Goal: Task Accomplishment & Management: Manage account settings

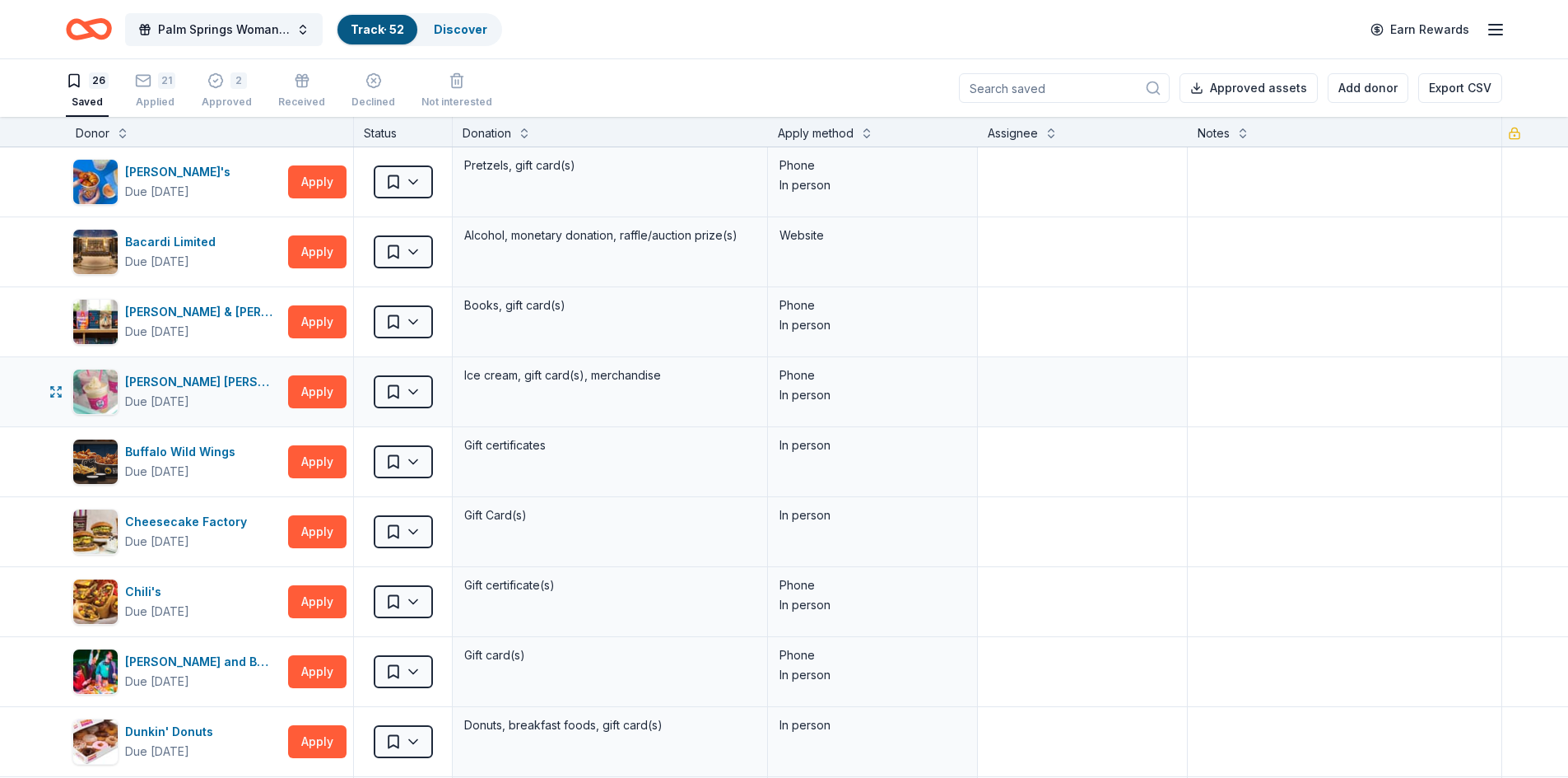
click at [66, 66] on button "26 Saved" at bounding box center [87, 91] width 43 height 51
click at [1204, 332] on textarea at bounding box center [1344, 322] width 311 height 66
click at [303, 28] on button "Palm Springs Woman's Club Scholarship Event" at bounding box center [224, 29] width 197 height 33
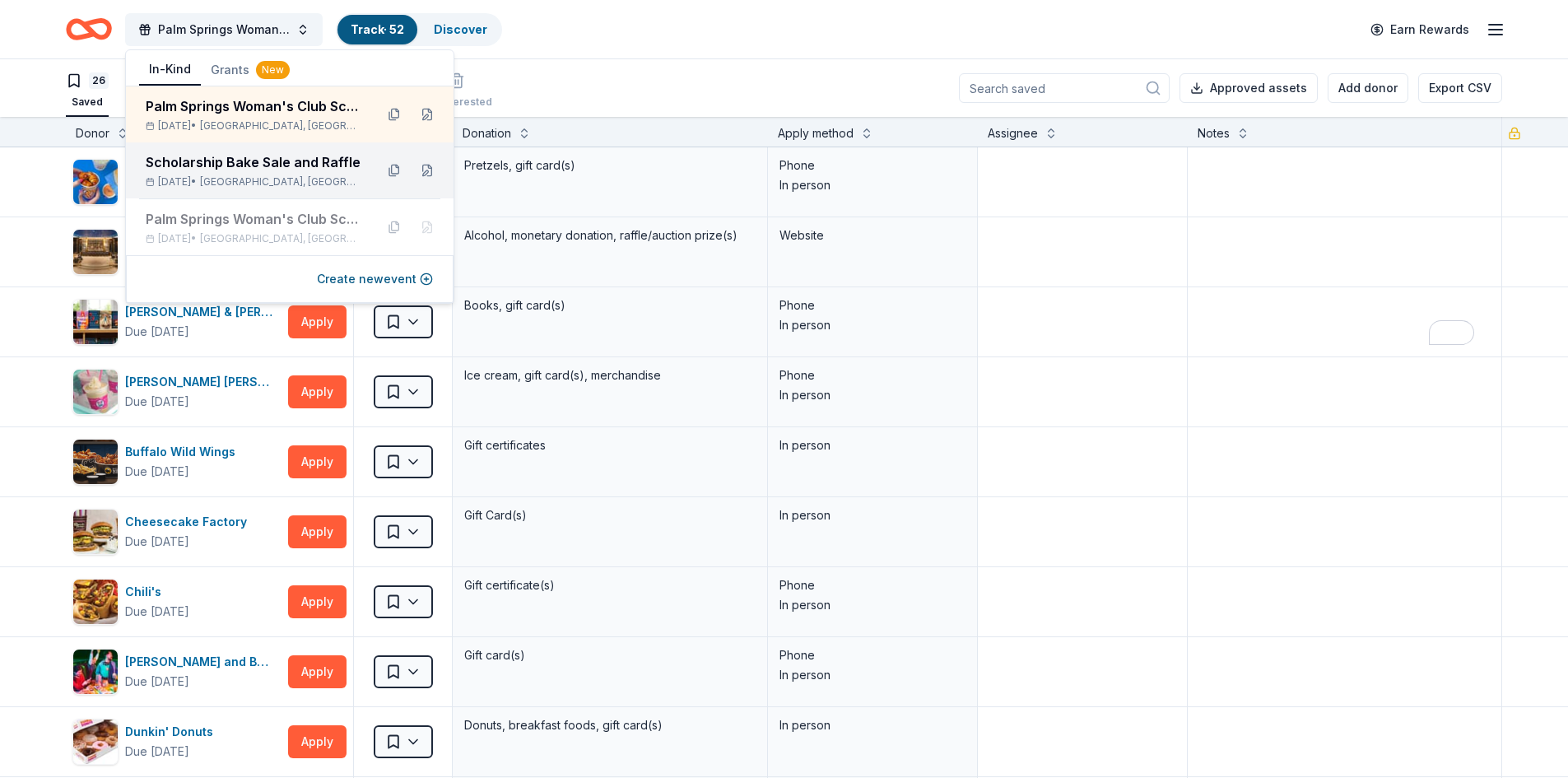
click at [283, 164] on div "Scholarship Bake Sale and Raffle" at bounding box center [253, 162] width 216 height 20
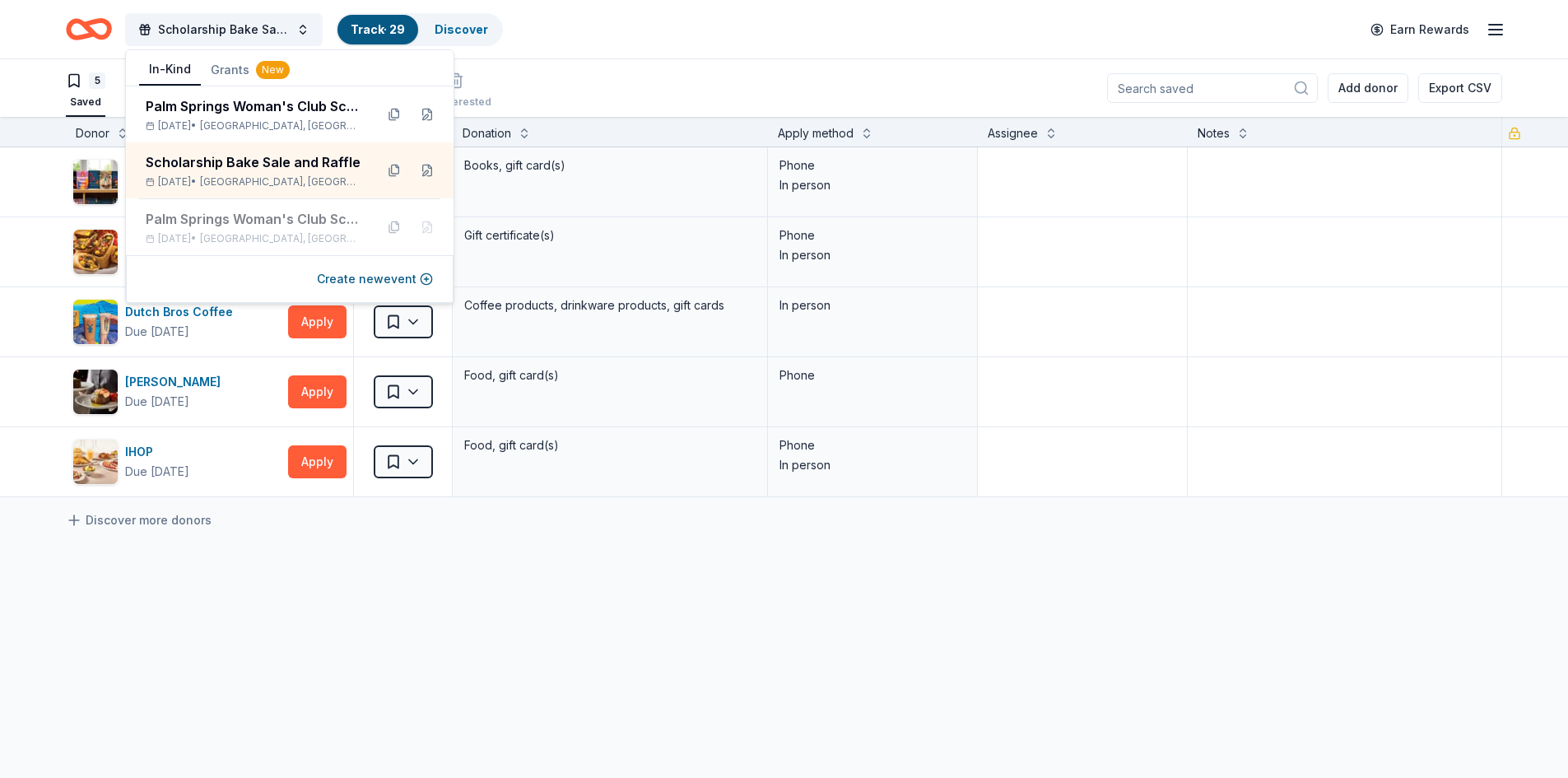
click at [483, 613] on div "[PERSON_NAME] & [PERSON_NAME] Due [DATE] Apply Saved Books, gift card(s) Phone …" at bounding box center [784, 476] width 1568 height 659
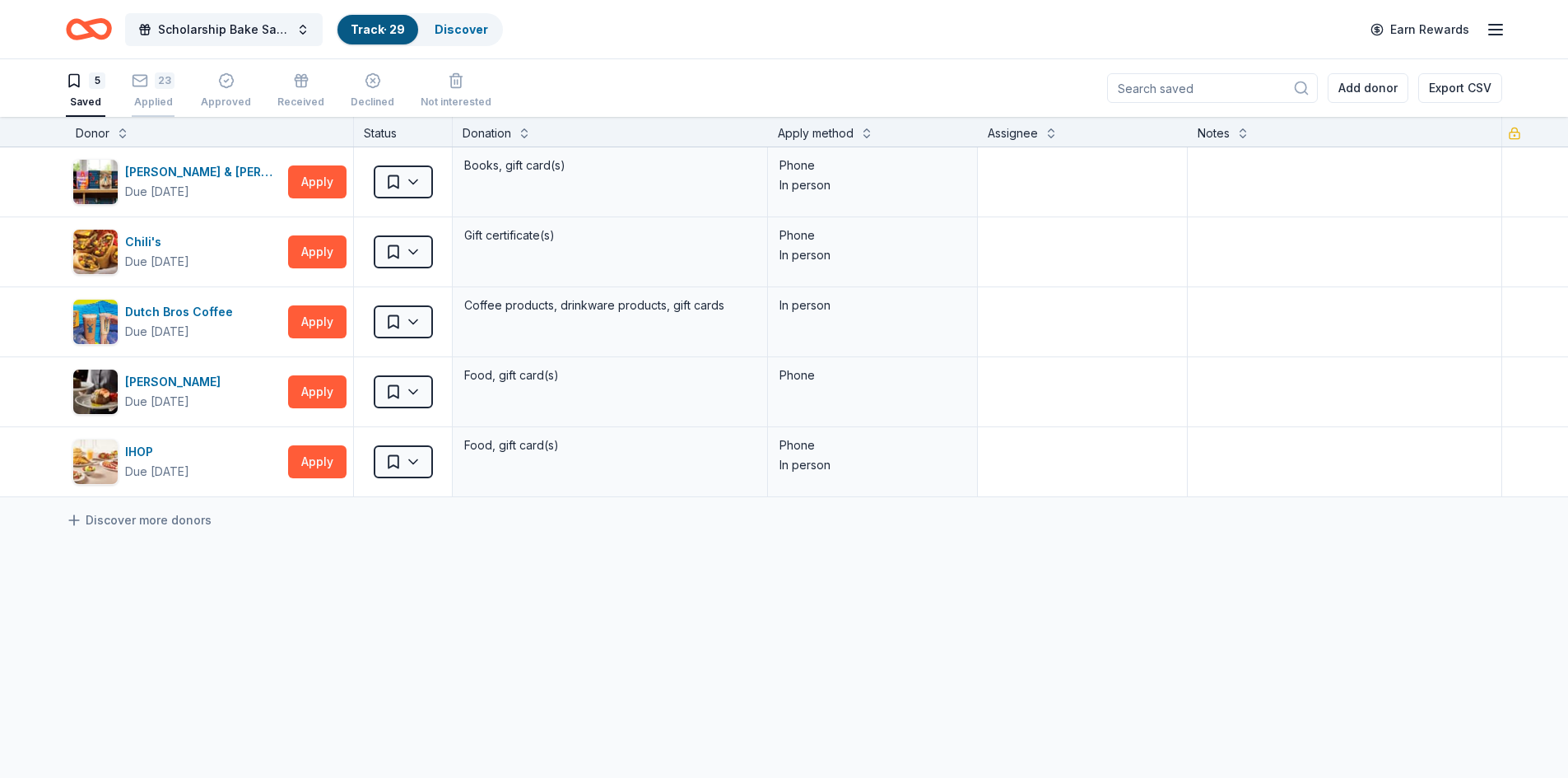
click at [163, 85] on div "23" at bounding box center [165, 81] width 20 height 17
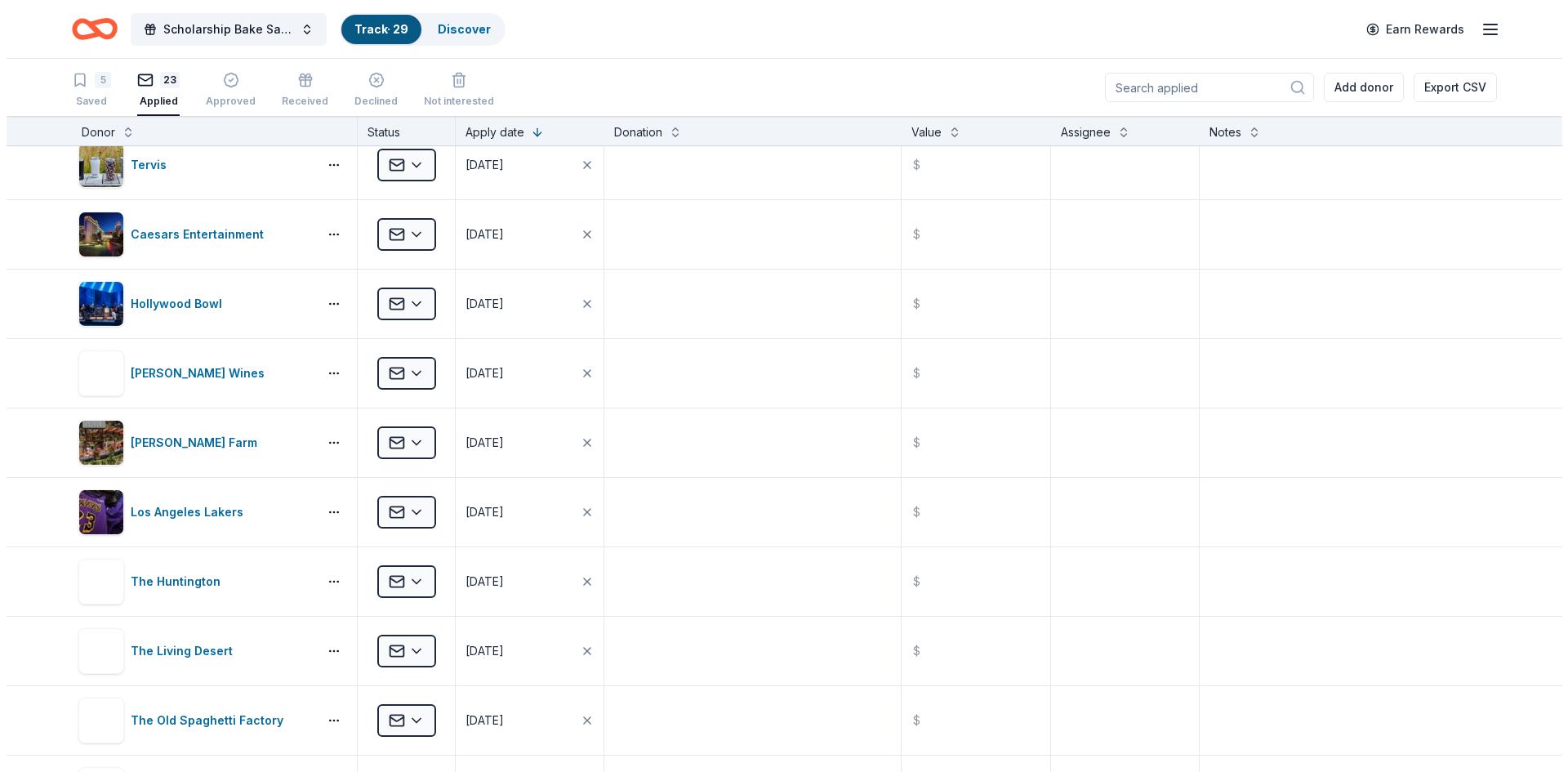
scroll to position [409, 0]
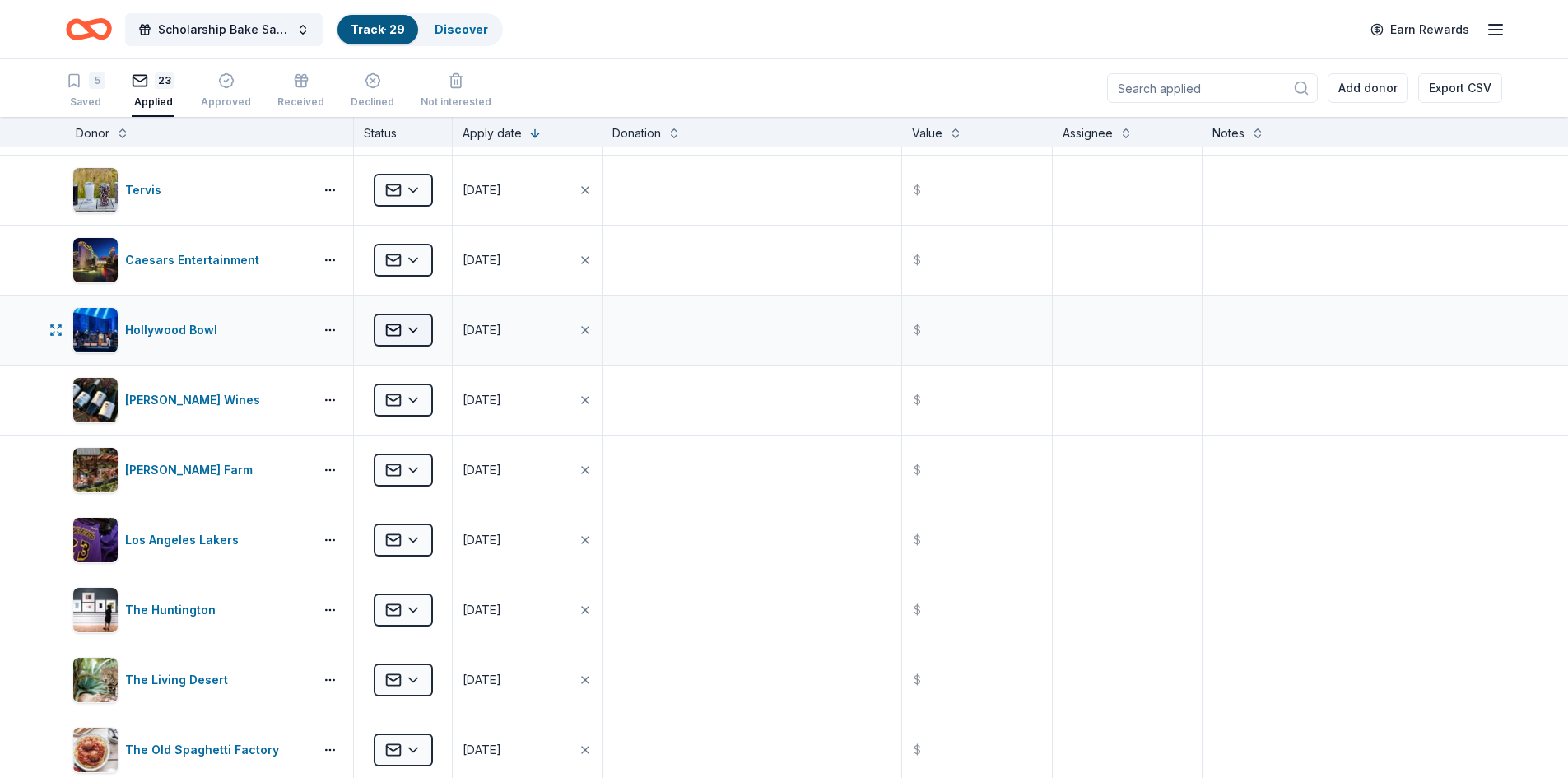
click at [412, 330] on html "Scholarship Bake Sale and Raffle Track · 29 Discover Earn Rewards 5 Saved 23 Ap…" at bounding box center [784, 389] width 1568 height 778
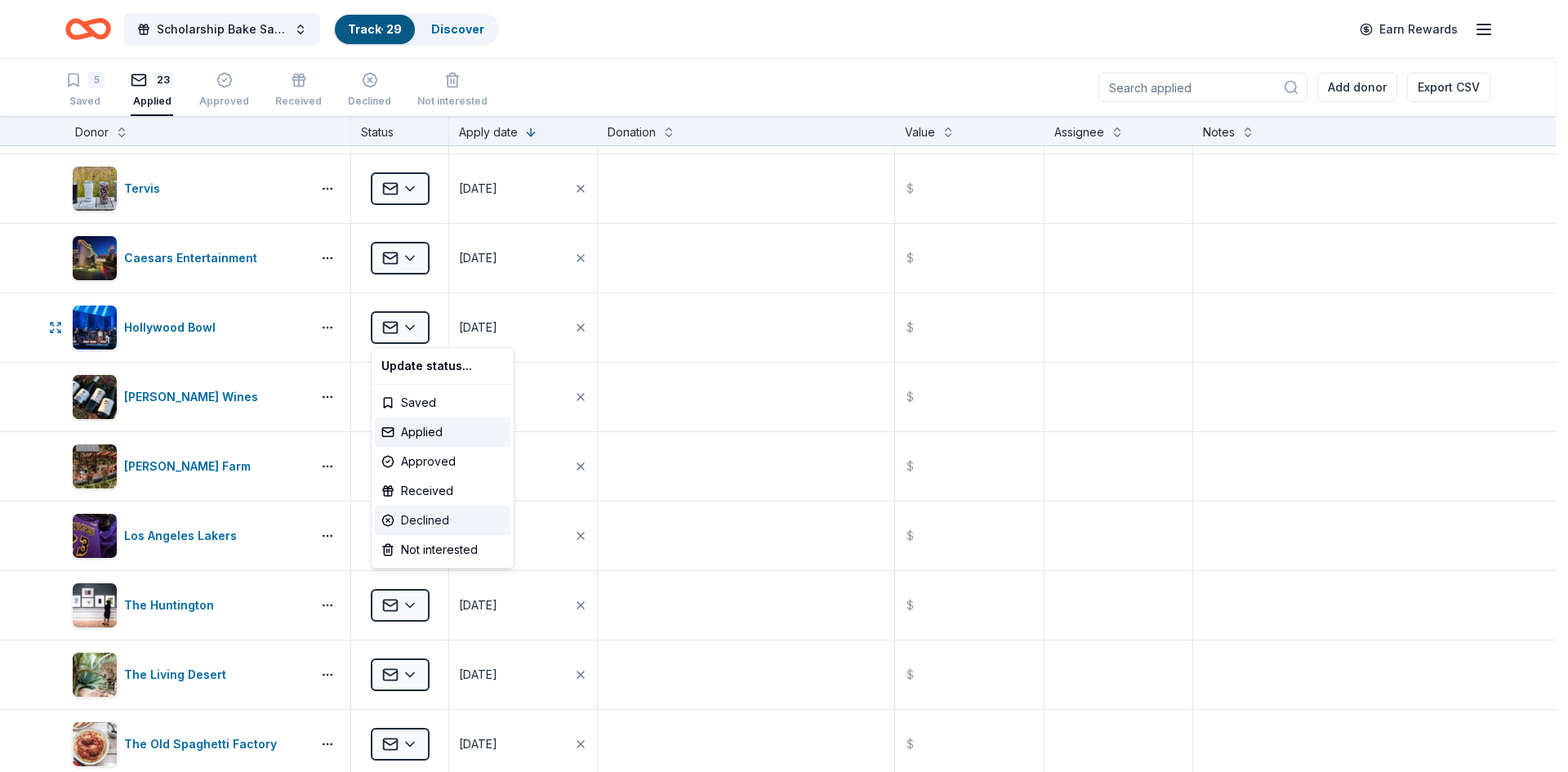
click at [413, 517] on div "Declined" at bounding box center [443, 520] width 136 height 29
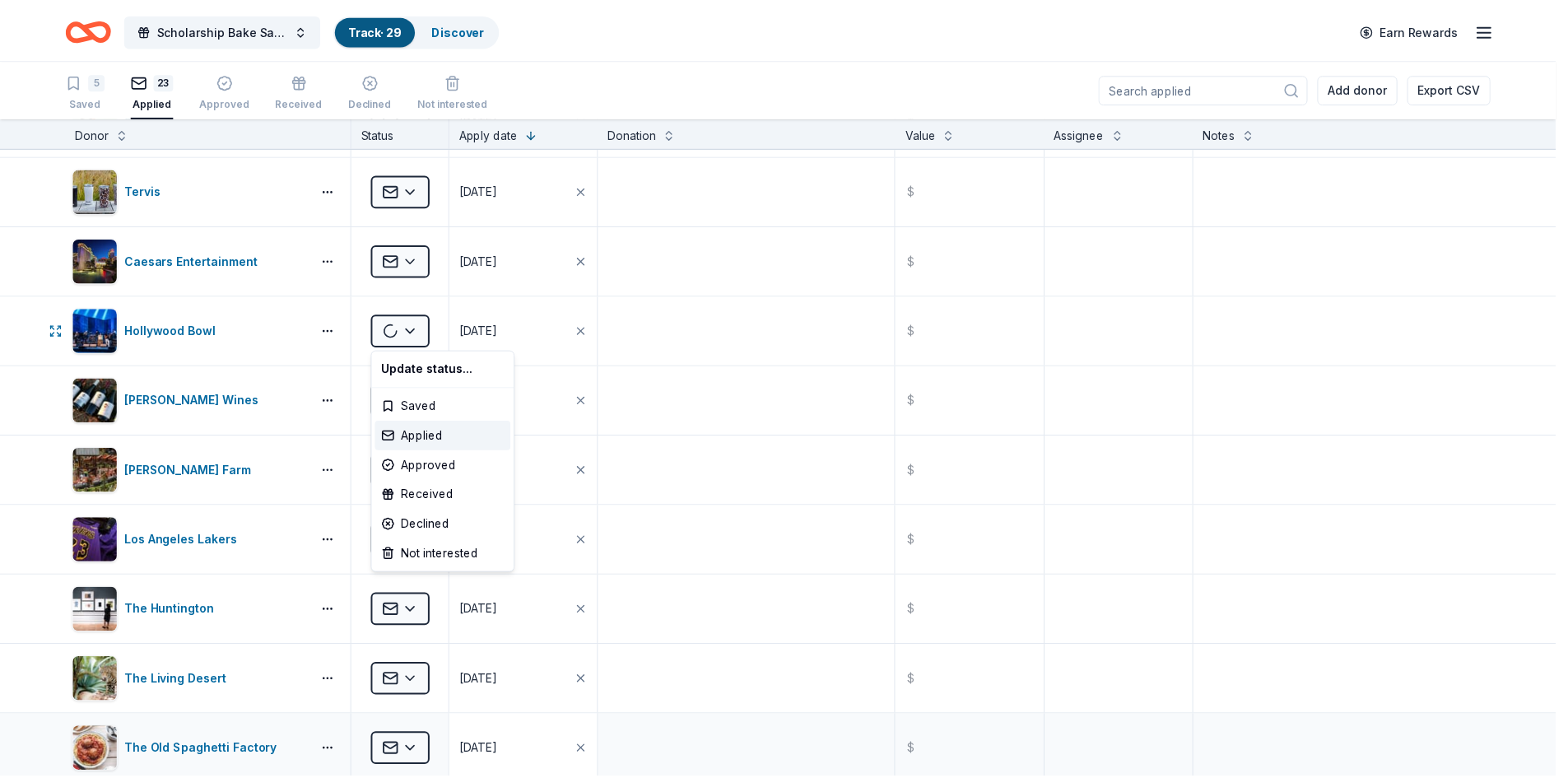
scroll to position [342, 0]
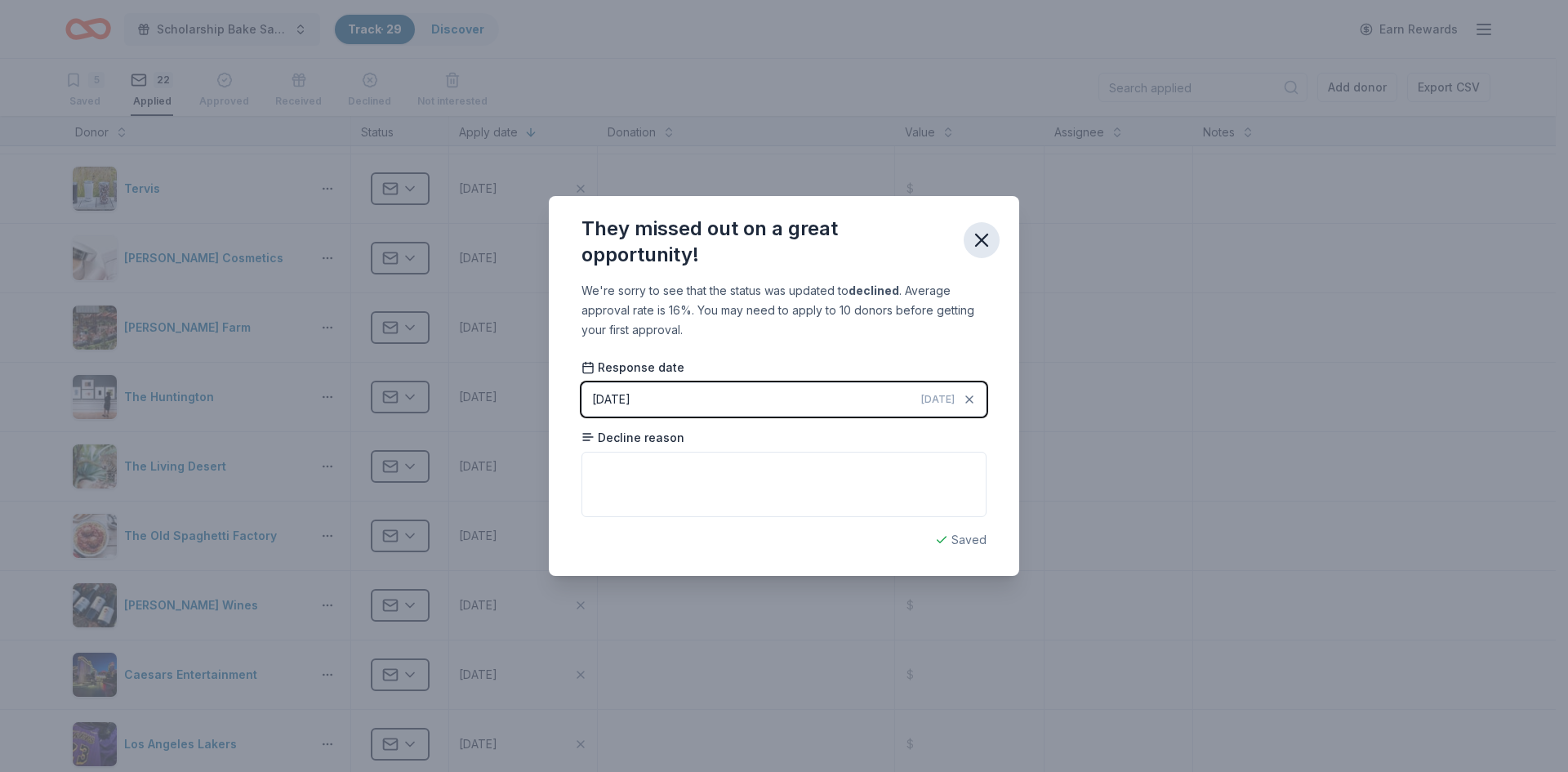
click at [983, 241] on icon "button" at bounding box center [982, 240] width 12 height 12
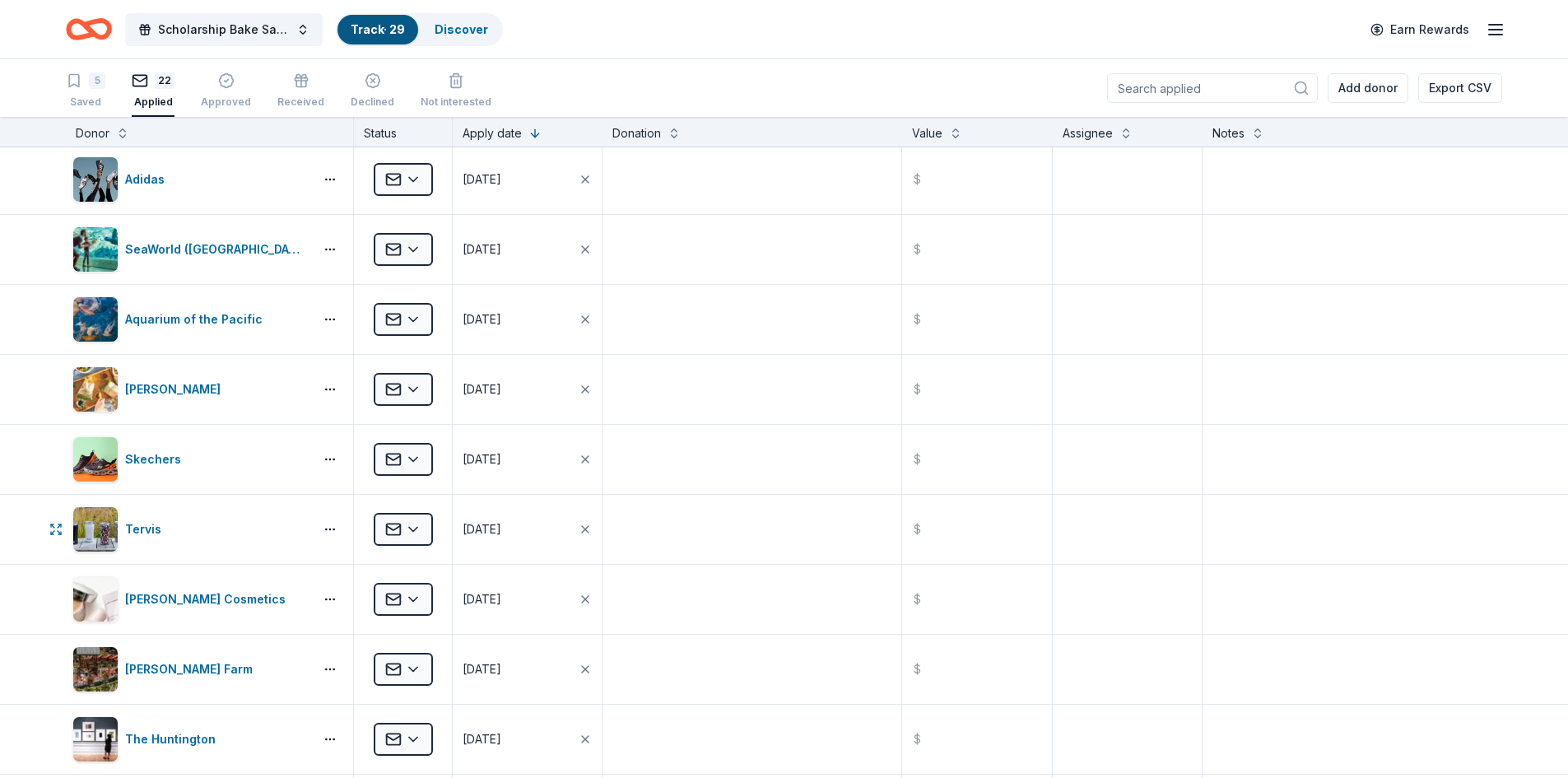
scroll to position [0, 0]
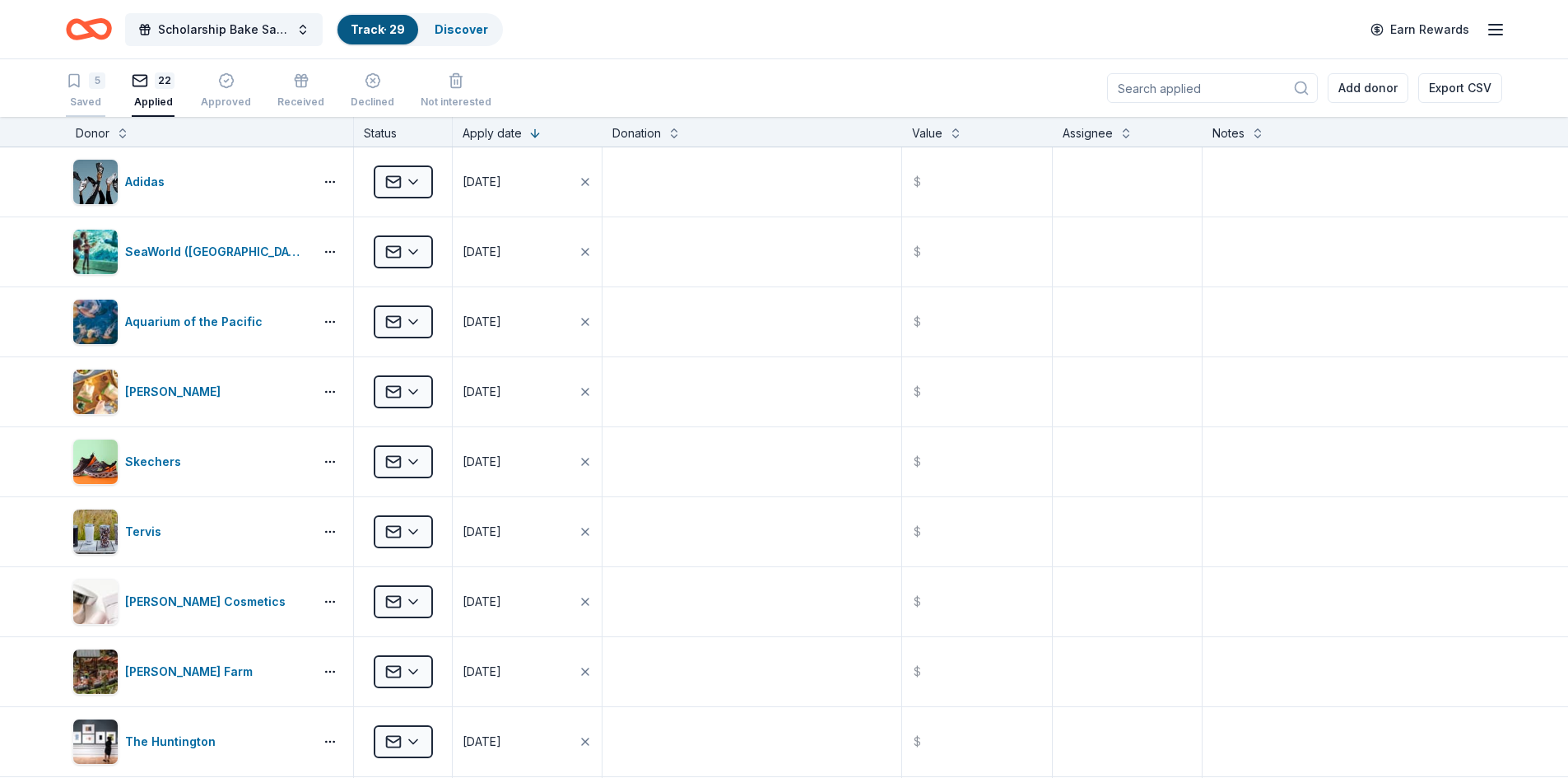
click at [83, 93] on div "5 Saved" at bounding box center [85, 90] width 39 height 36
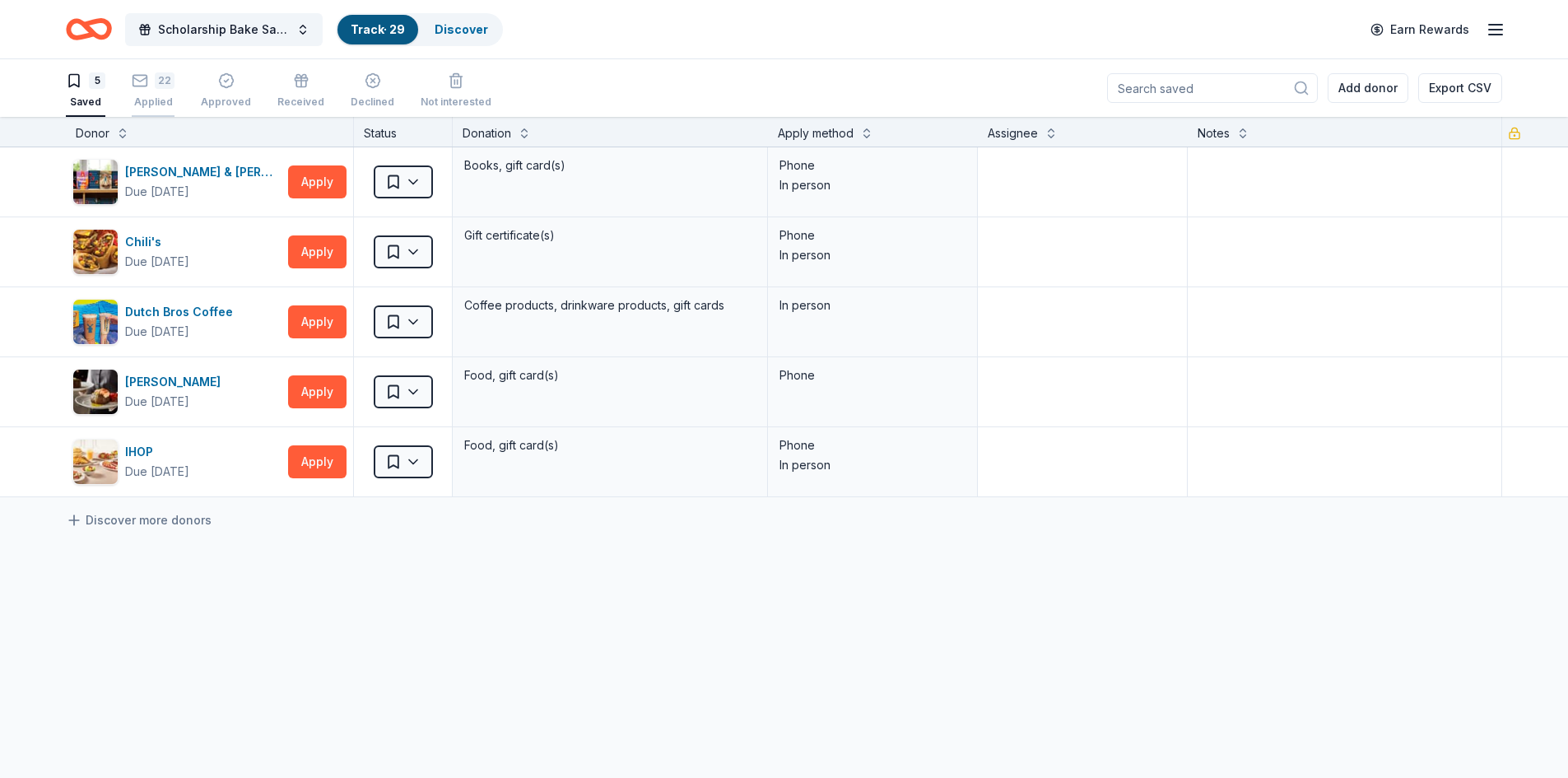
click at [148, 93] on div "22 Applied" at bounding box center [153, 90] width 43 height 36
